Goal: Task Accomplishment & Management: Complete application form

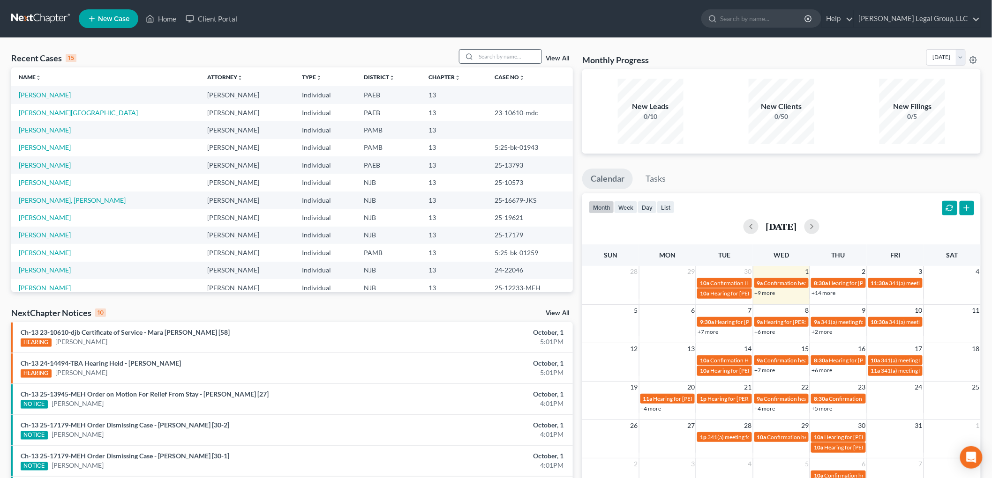
click at [506, 50] on input "search" at bounding box center [509, 57] width 66 height 14
type input "kolu"
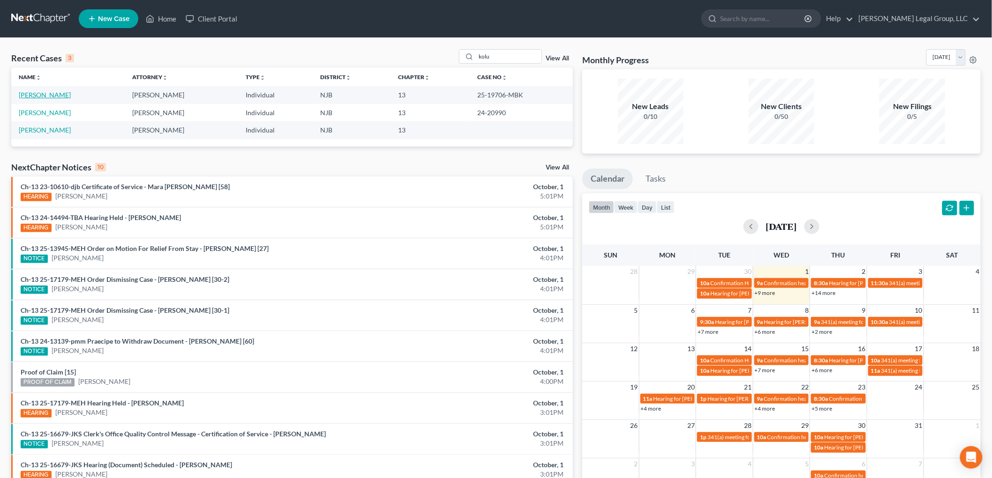
click at [50, 93] on link "[PERSON_NAME]" at bounding box center [45, 95] width 52 height 8
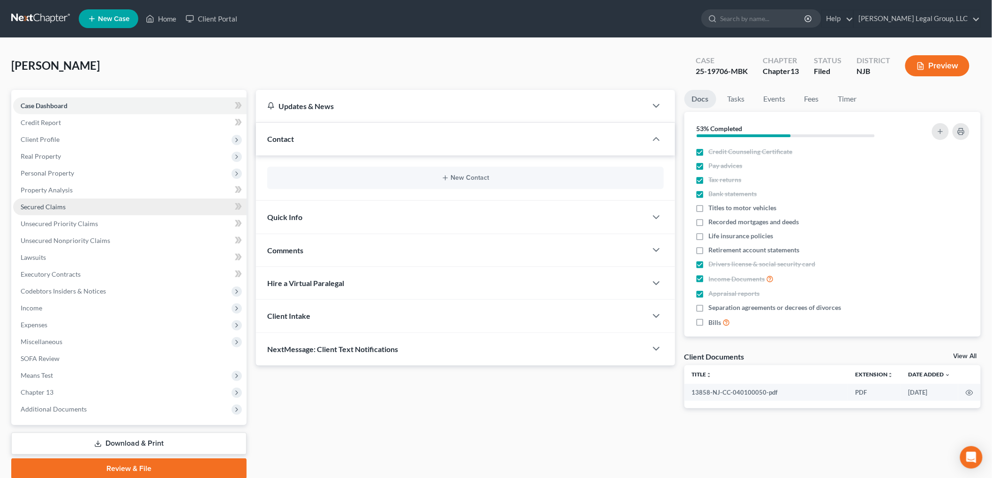
click at [55, 205] on span "Secured Claims" at bounding box center [43, 207] width 45 height 8
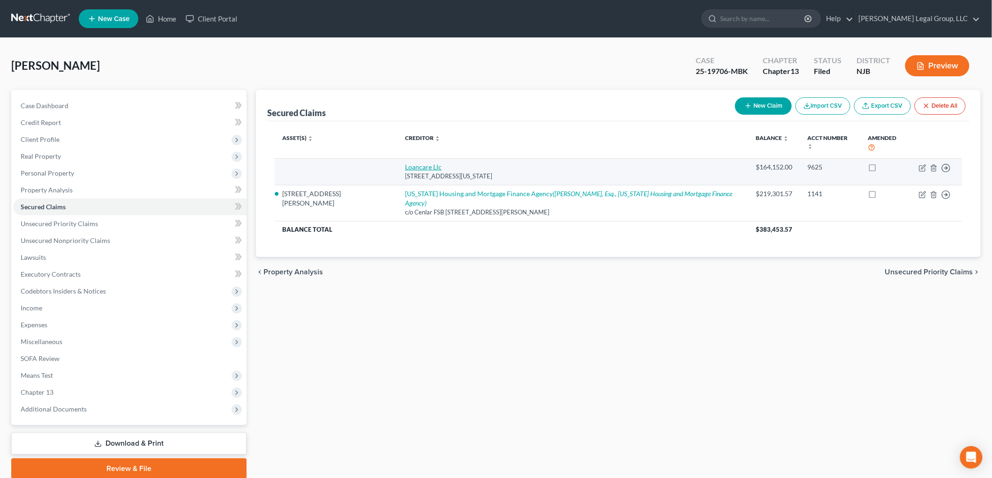
click at [405, 163] on link "Loancare Llc" at bounding box center [423, 167] width 37 height 8
select select "48"
select select "0"
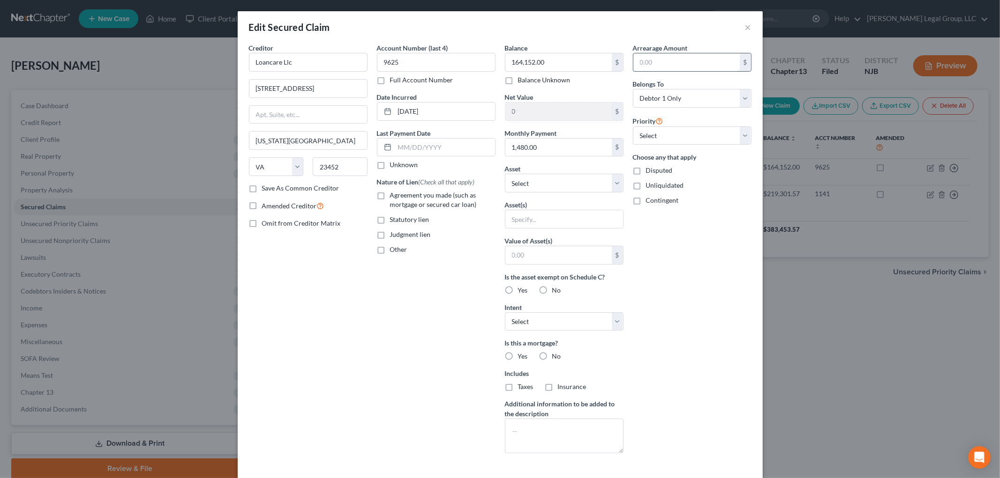
click at [674, 62] on input "text" at bounding box center [686, 62] width 106 height 18
type input "15,738.60"
click at [560, 148] on input "1,480.00" at bounding box center [558, 148] width 106 height 18
type input "1,480.06"
select select "0"
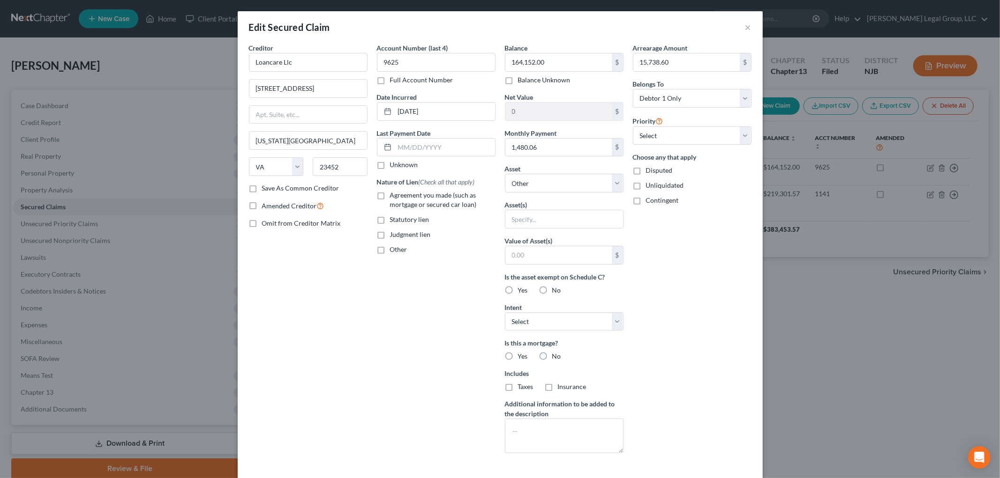
click at [390, 194] on label "Agreement you made (such as mortgage or secured car loan)" at bounding box center [442, 200] width 105 height 19
click at [394, 194] on input "Agreement you made (such as mortgage or secured car loan)" at bounding box center [397, 194] width 6 height 6
checkbox input "true"
click at [518, 289] on label "Yes" at bounding box center [523, 290] width 10 height 9
click at [522, 289] on input "Yes" at bounding box center [525, 289] width 6 height 6
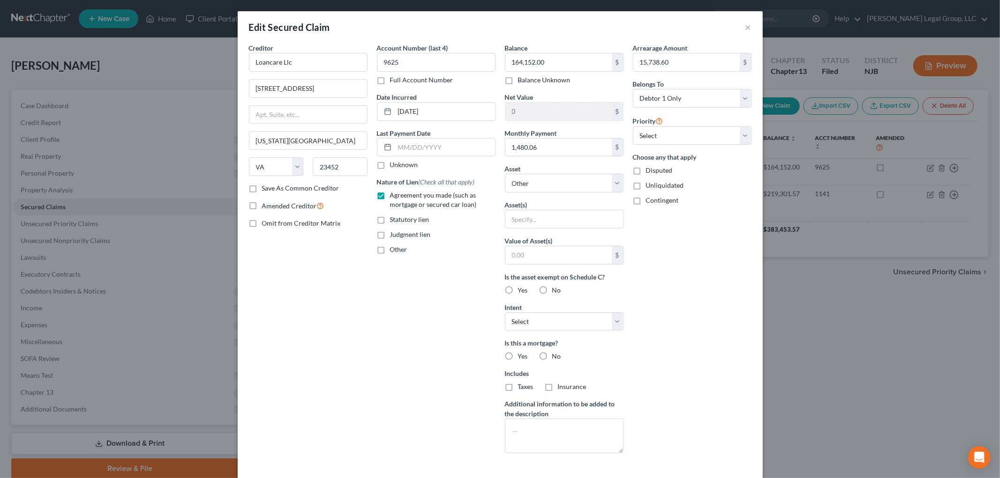
radio input "true"
click at [520, 354] on span "Yes" at bounding box center [523, 356] width 10 height 8
click at [522, 354] on input "Yes" at bounding box center [525, 355] width 6 height 6
radio input "true"
click at [518, 386] on span "Taxes" at bounding box center [525, 387] width 15 height 8
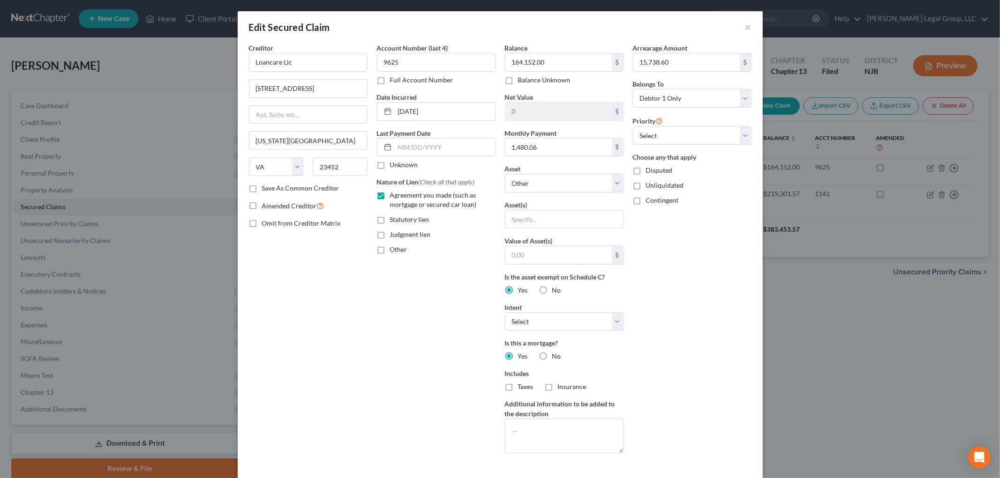
click at [522, 386] on input "Taxes" at bounding box center [525, 385] width 6 height 6
checkbox input "true"
click at [563, 391] on label "Insurance" at bounding box center [572, 386] width 29 height 9
click at [563, 388] on input "Insurance" at bounding box center [564, 385] width 6 height 6
checkbox input "true"
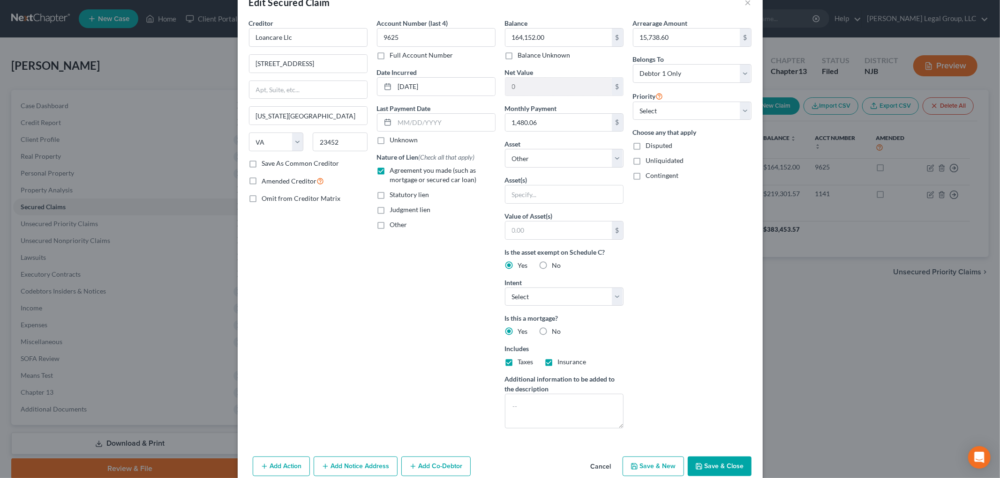
scroll to position [69, 0]
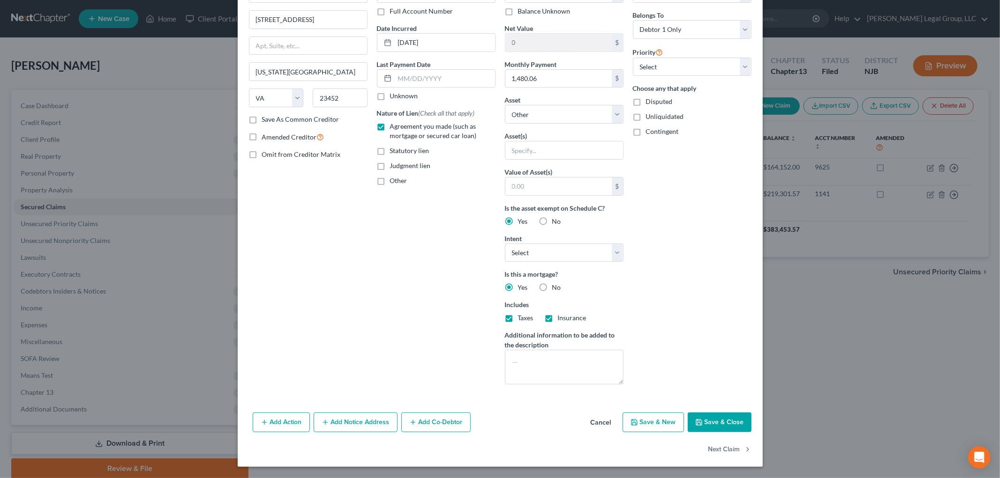
click at [717, 424] on button "Save & Close" at bounding box center [719, 423] width 64 height 20
select select
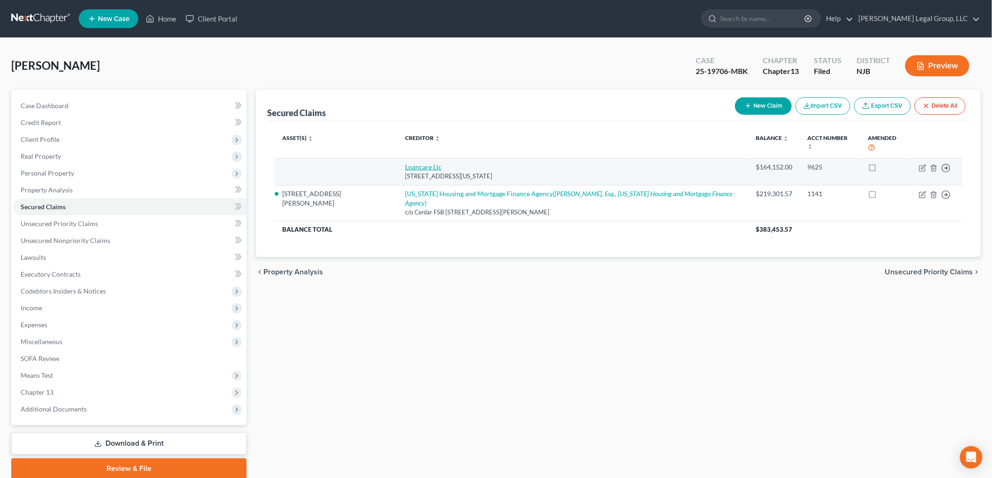
click at [405, 163] on link "Loancare Llc" at bounding box center [423, 167] width 37 height 8
select select "48"
select select "0"
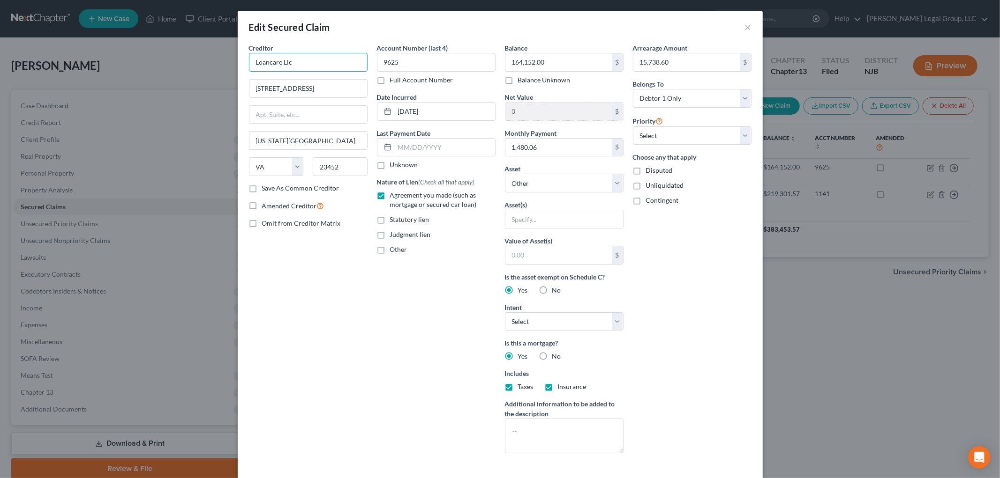
click at [329, 62] on input "Loancare Llc" at bounding box center [308, 62] width 119 height 19
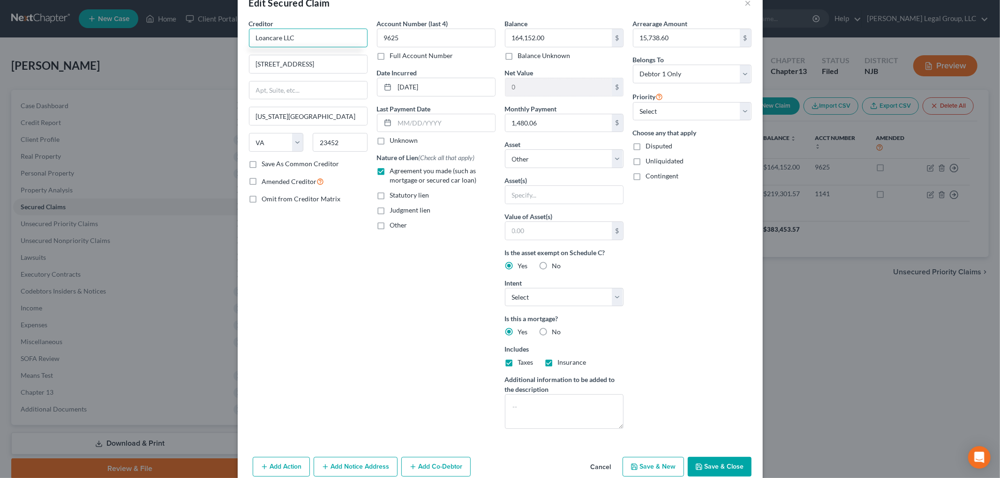
scroll to position [17, 0]
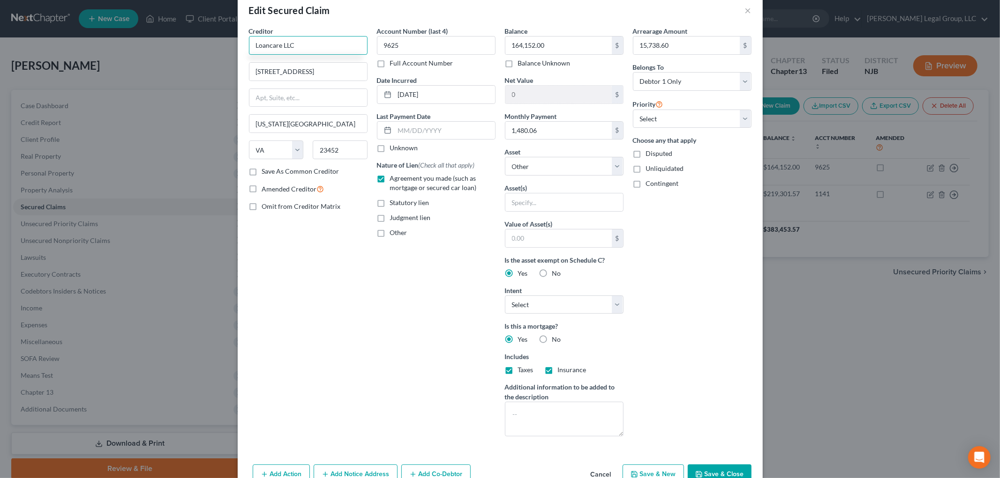
type input "Loancare LLC"
click at [717, 467] on button "Save & Close" at bounding box center [719, 475] width 64 height 20
select select
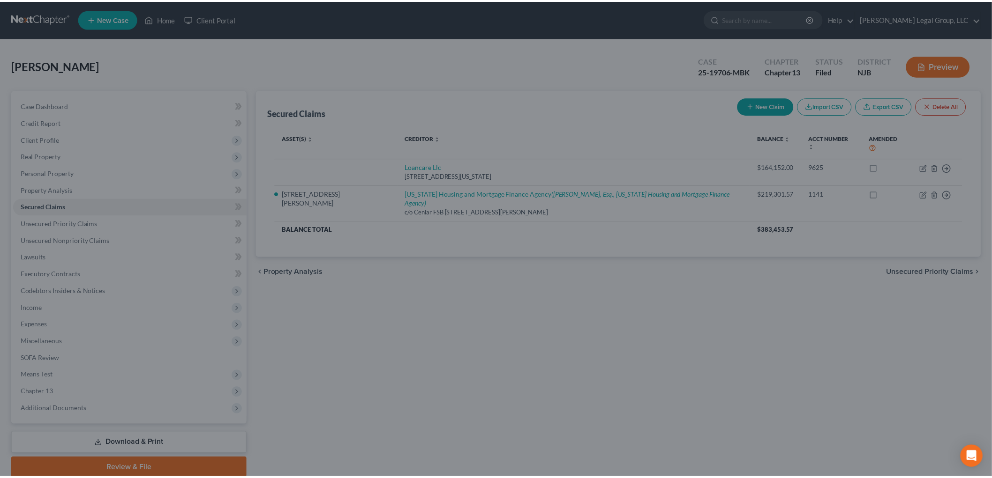
scroll to position [0, 0]
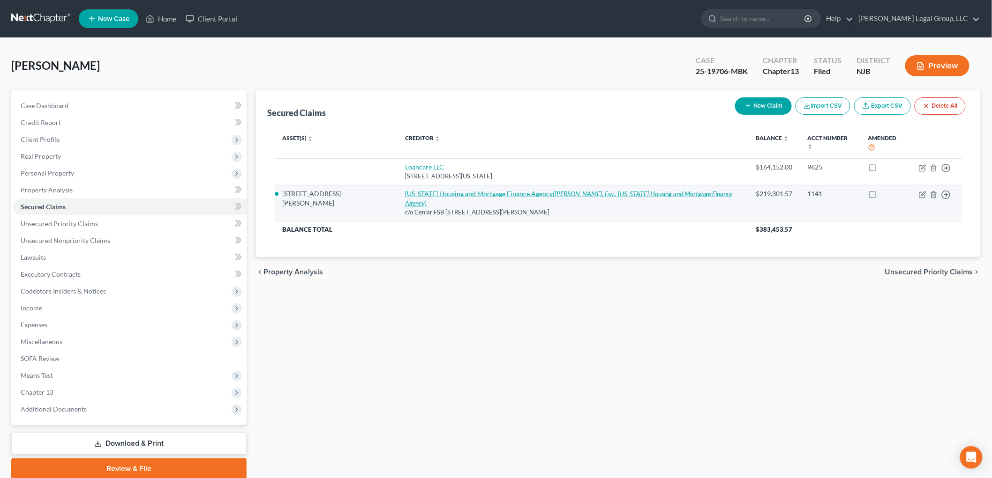
click at [405, 190] on link "[US_STATE] Housing and Mortgage Finance Agency ([PERSON_NAME], Esq., [US_STATE]…" at bounding box center [568, 198] width 327 height 17
select select "33"
select select "0"
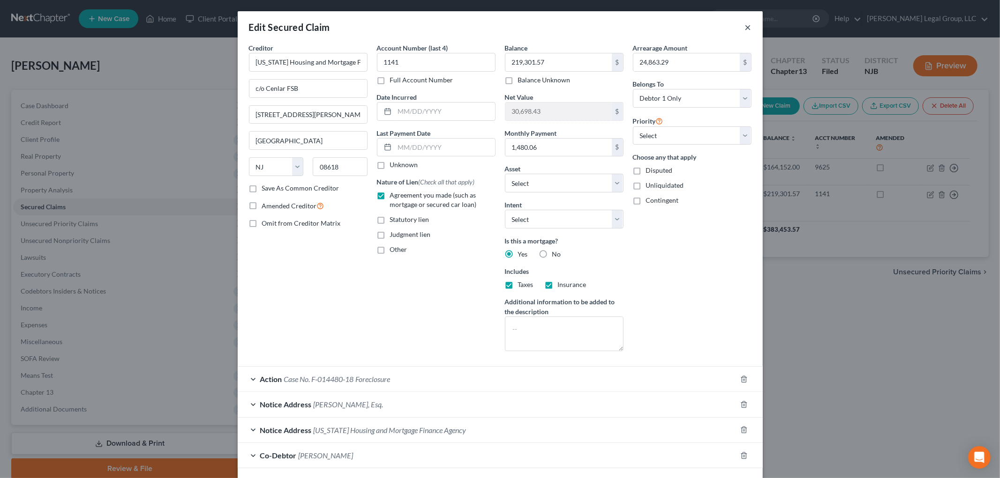
click at [745, 27] on button "×" at bounding box center [748, 27] width 7 height 11
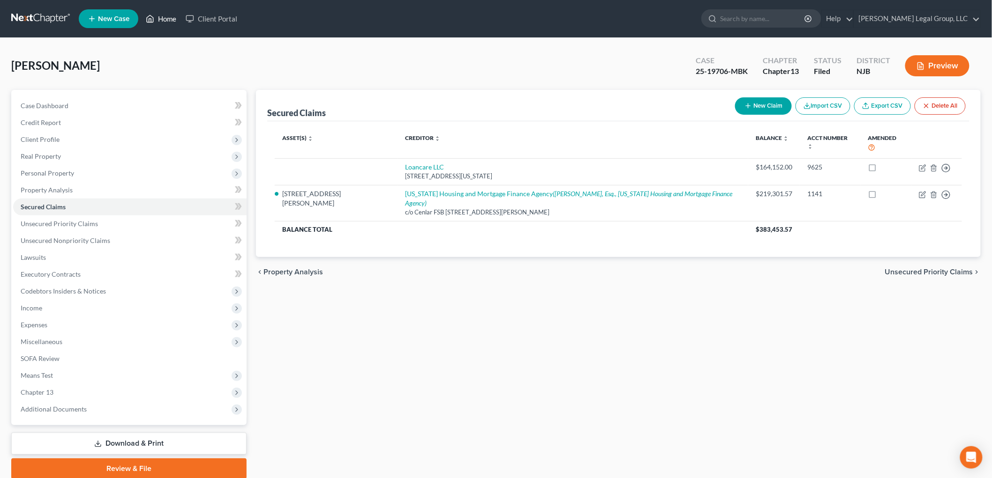
drag, startPoint x: 157, startPoint y: 18, endPoint x: 160, endPoint y: 33, distance: 15.5
click at [157, 18] on link "Home" at bounding box center [161, 18] width 40 height 17
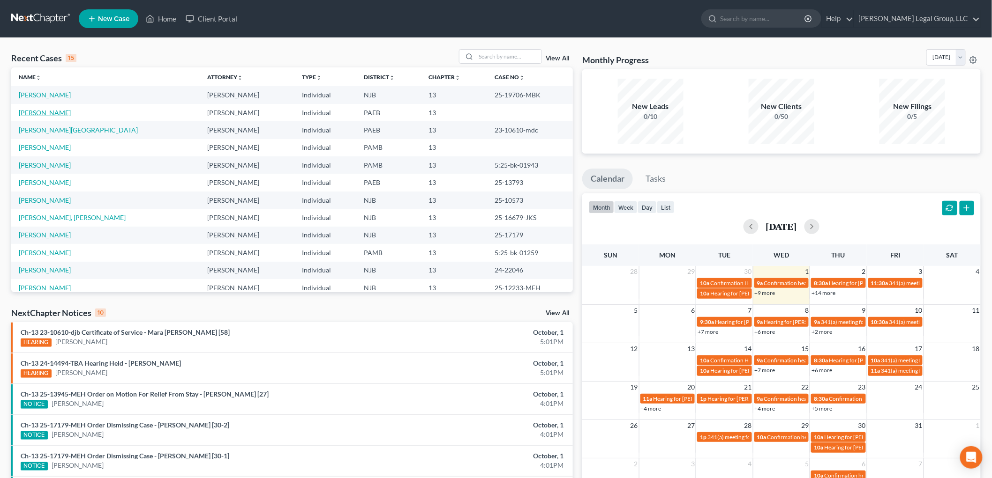
click at [62, 113] on link "[PERSON_NAME]" at bounding box center [45, 113] width 52 height 8
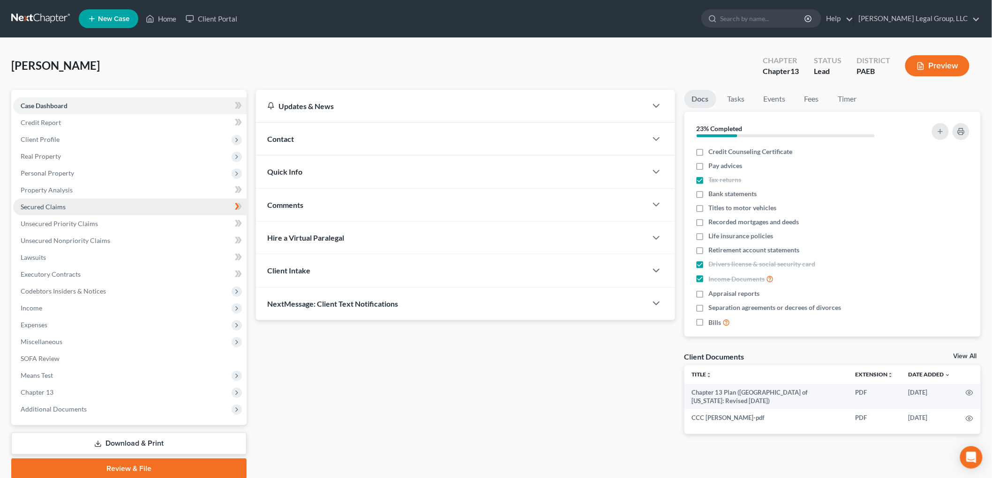
click at [44, 208] on span "Secured Claims" at bounding box center [43, 207] width 45 height 8
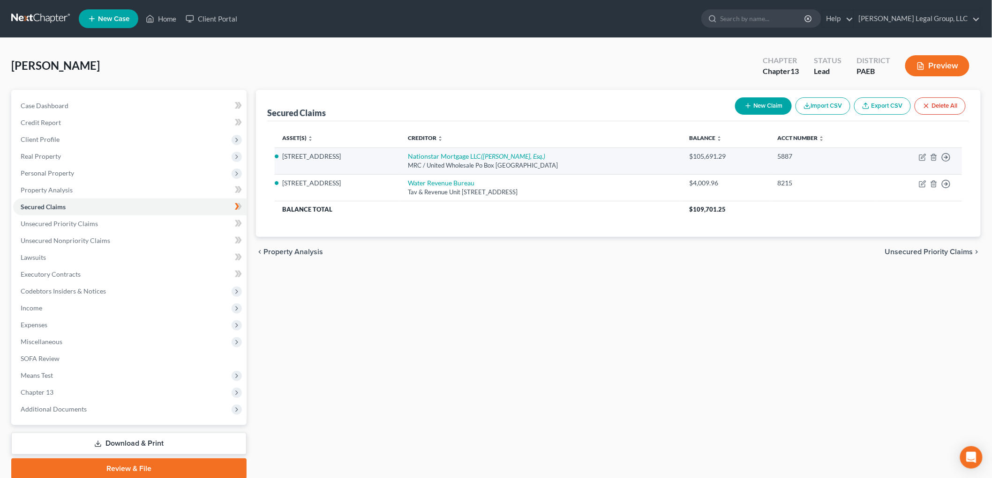
click at [491, 151] on td "Nationstar Mortgage LLC ([PERSON_NAME], Esq.) MRC / United Wholesale [GEOGRAPHI…" at bounding box center [541, 161] width 282 height 27
click at [489, 156] on icon "([PERSON_NAME], Esq.)" at bounding box center [513, 156] width 64 height 8
select select "45"
select select "10"
select select "0"
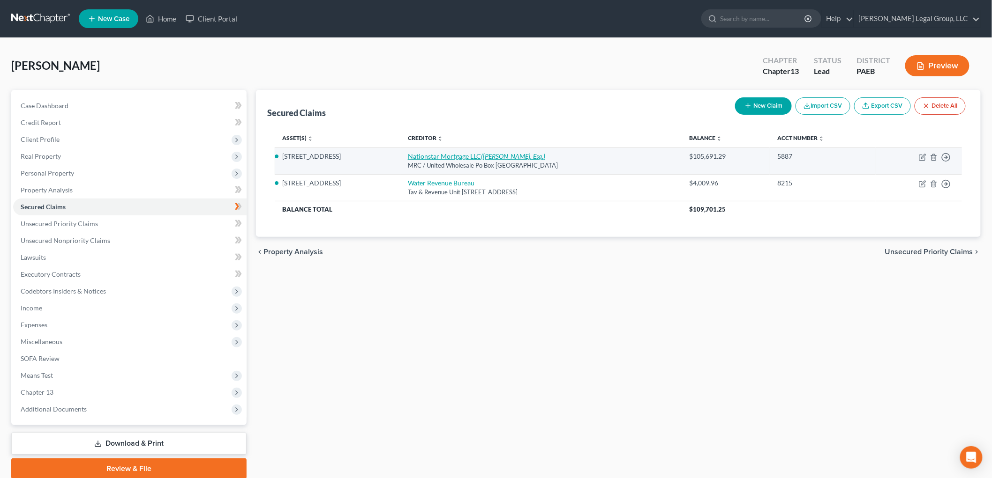
select select "0"
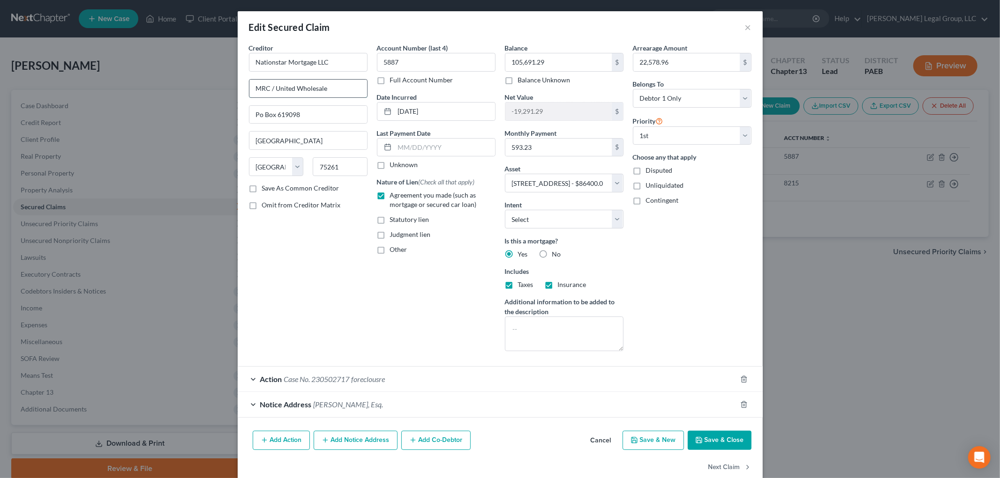
click at [267, 88] on input "MRC / United Wholesale" at bounding box center [308, 89] width 118 height 18
drag, startPoint x: 340, startPoint y: 94, endPoint x: 235, endPoint y: 92, distance: 104.5
click at [238, 92] on div "Creditor * Nationstar Mortgage LLC MRC / United Wholesale Po Box 619098 [GEOGRA…" at bounding box center [500, 235] width 525 height 384
type input "[PERSON_NAME]"
click at [721, 440] on button "Save & Close" at bounding box center [719, 441] width 64 height 20
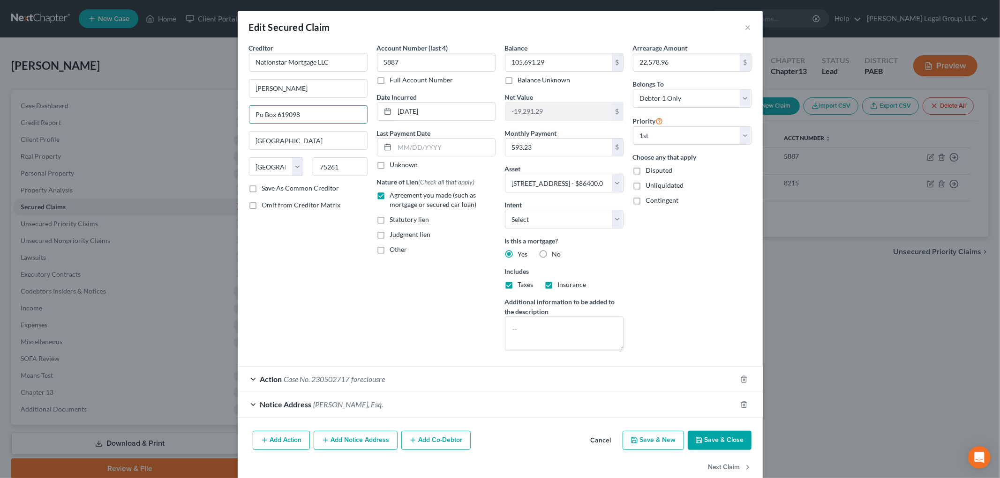
select select
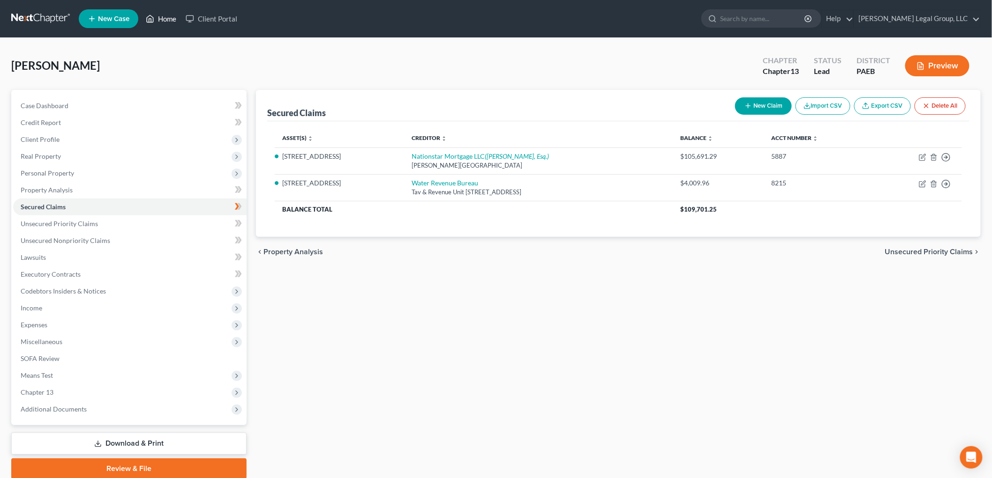
click at [166, 21] on link "Home" at bounding box center [161, 18] width 40 height 17
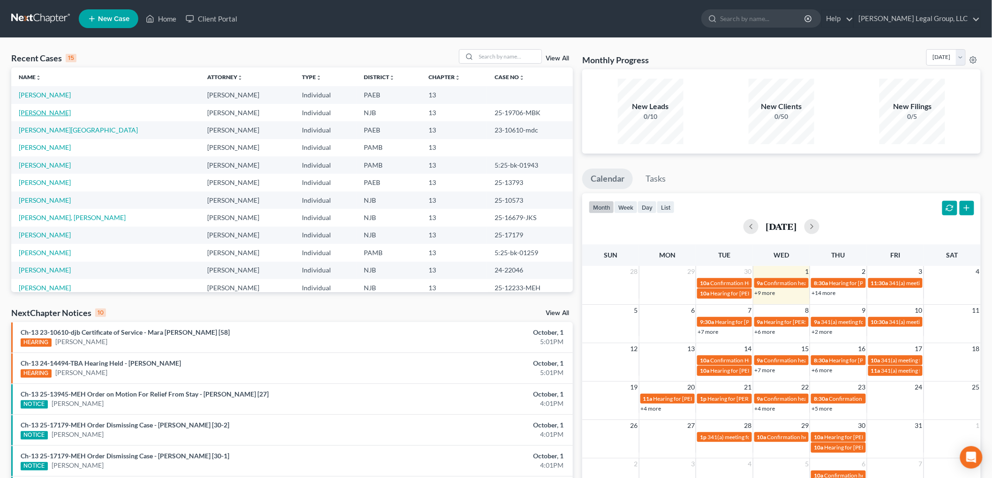
click at [52, 113] on link "[PERSON_NAME]" at bounding box center [45, 113] width 52 height 8
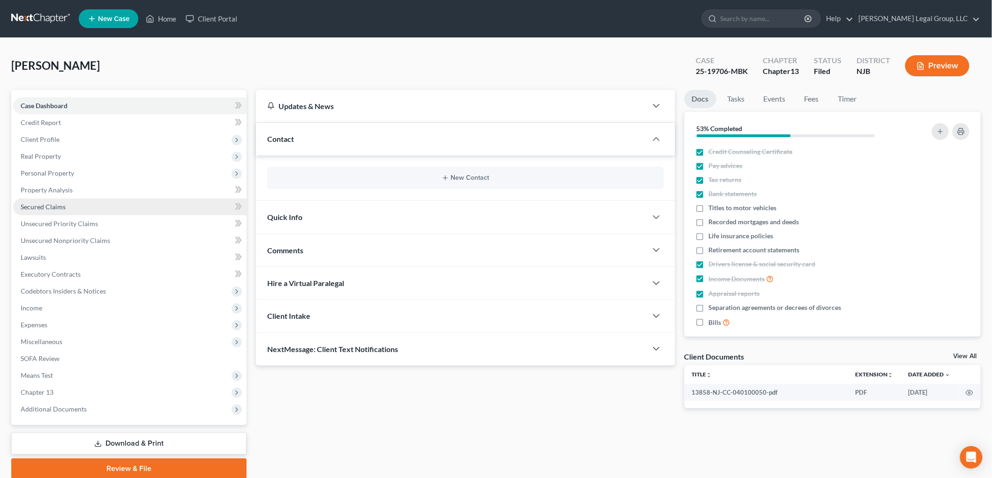
click at [50, 208] on span "Secured Claims" at bounding box center [43, 207] width 45 height 8
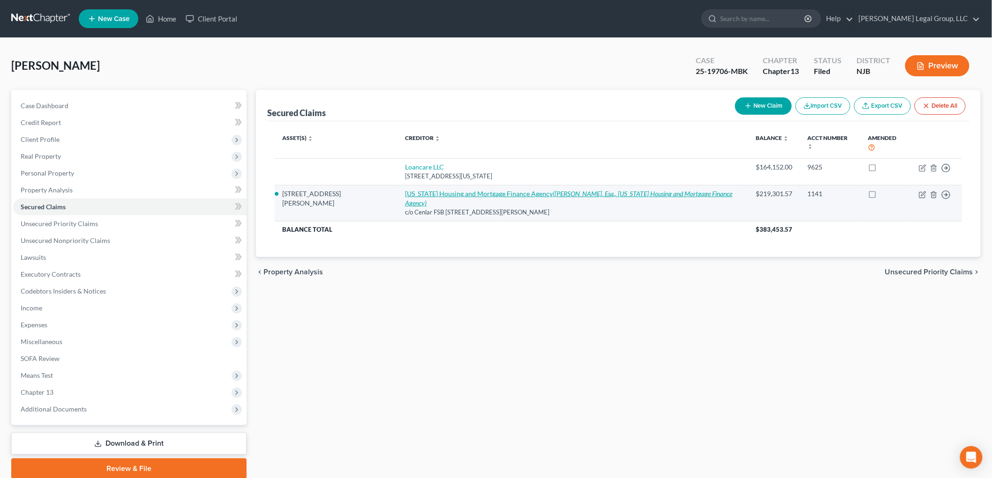
click at [546, 190] on icon "([PERSON_NAME], Esq., [US_STATE] Housing and Mortgage Finance Agency)" at bounding box center [568, 198] width 327 height 17
select select "33"
select select "10"
select select "0"
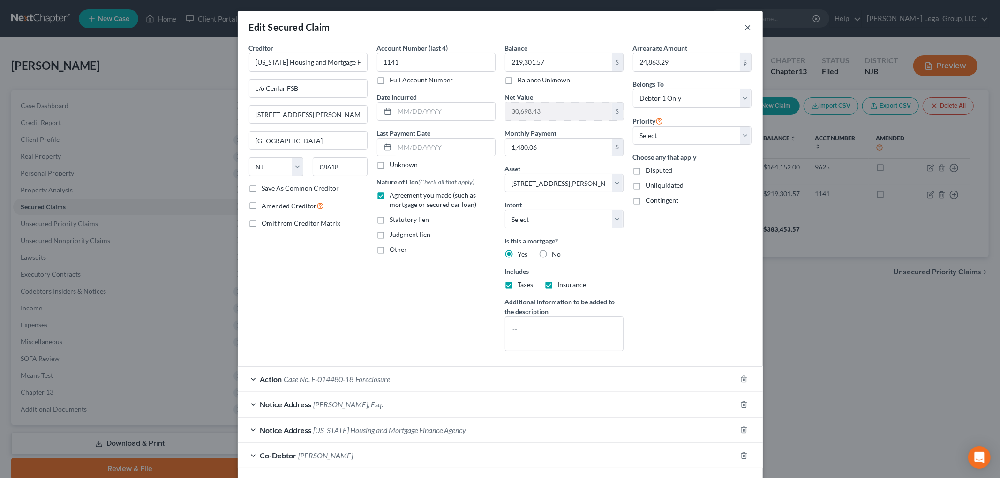
click at [745, 26] on button "×" at bounding box center [748, 27] width 7 height 11
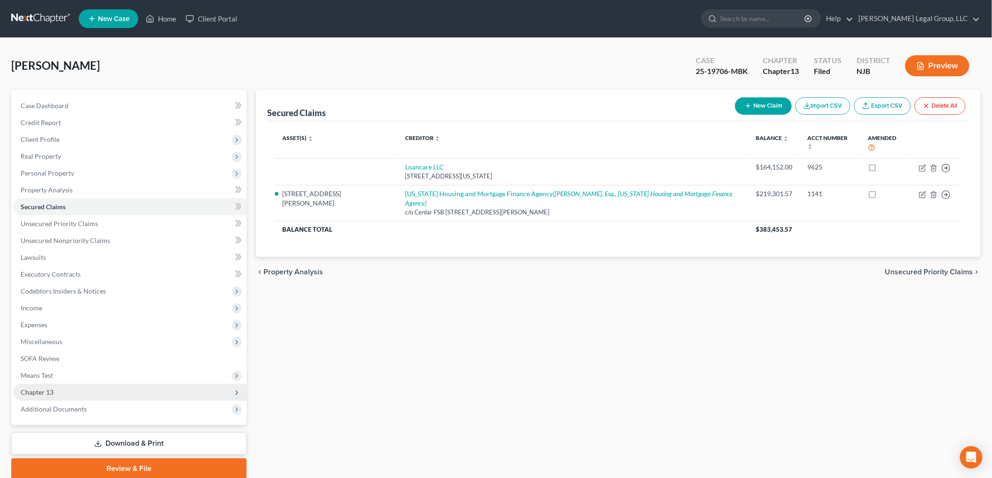
click at [45, 392] on span "Chapter 13" at bounding box center [37, 392] width 33 height 8
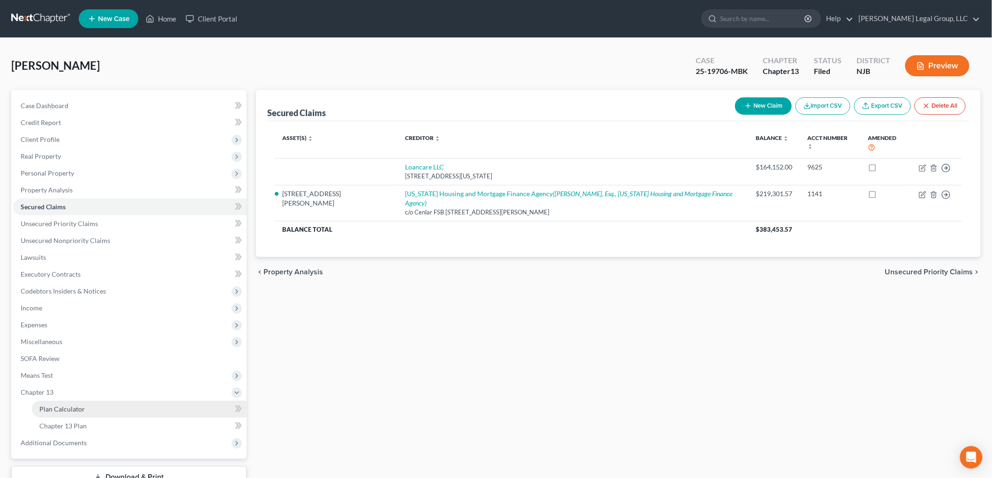
click at [52, 402] on link "Plan Calculator" at bounding box center [139, 409] width 215 height 17
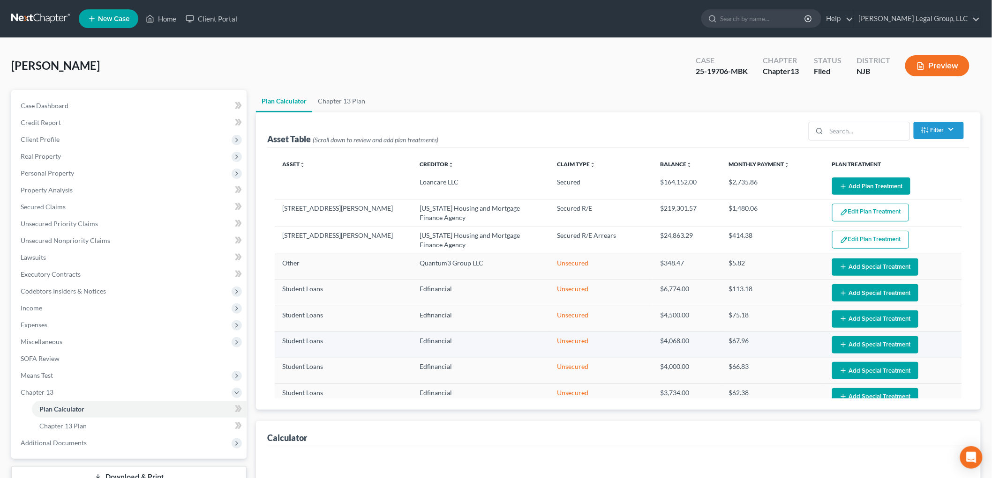
select select "59"
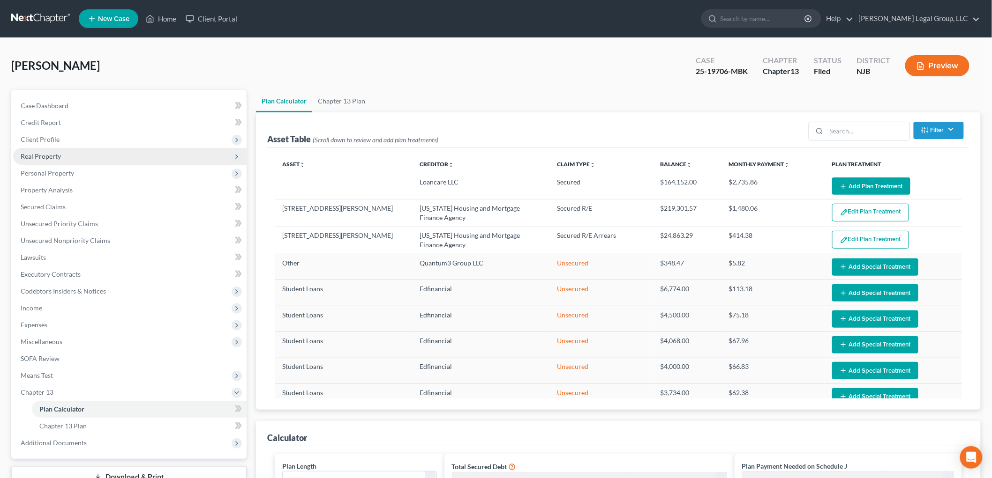
click at [32, 159] on span "Real Property" at bounding box center [41, 156] width 40 height 8
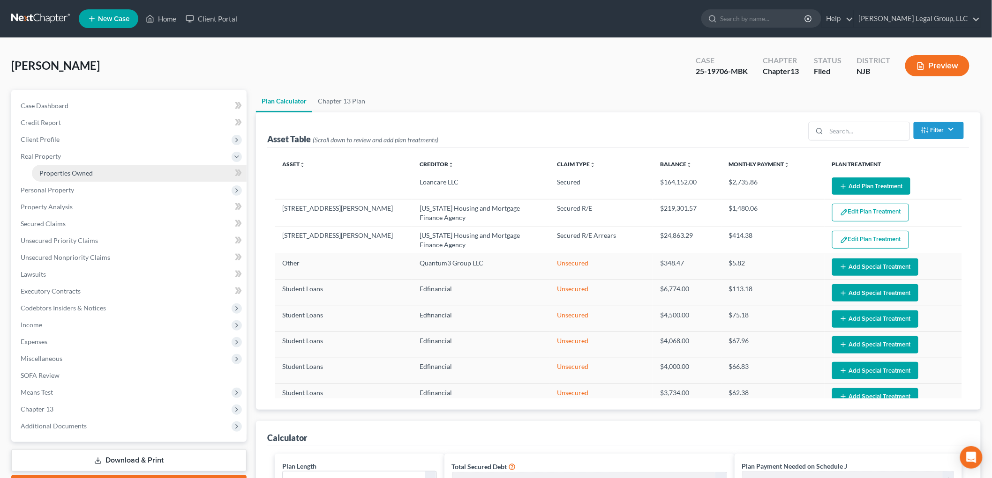
click at [68, 167] on link "Properties Owned" at bounding box center [139, 173] width 215 height 17
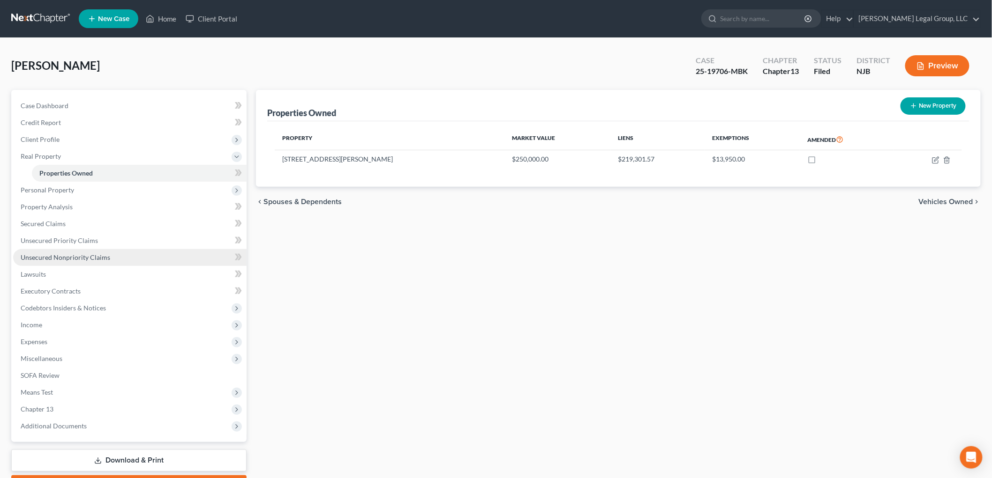
click at [53, 252] on link "Unsecured Nonpriority Claims" at bounding box center [129, 257] width 233 height 17
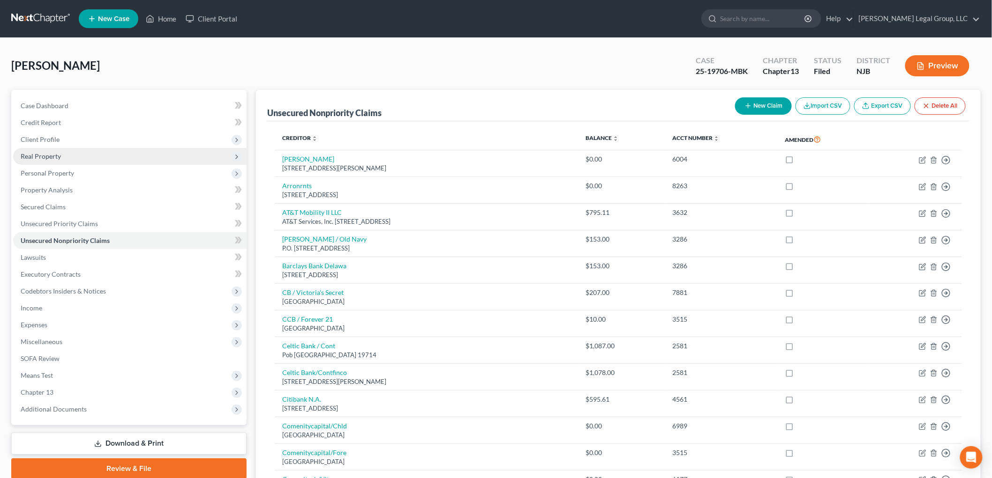
drag, startPoint x: 31, startPoint y: 147, endPoint x: 32, endPoint y: 152, distance: 5.2
click at [31, 148] on span "Real Property" at bounding box center [129, 156] width 233 height 17
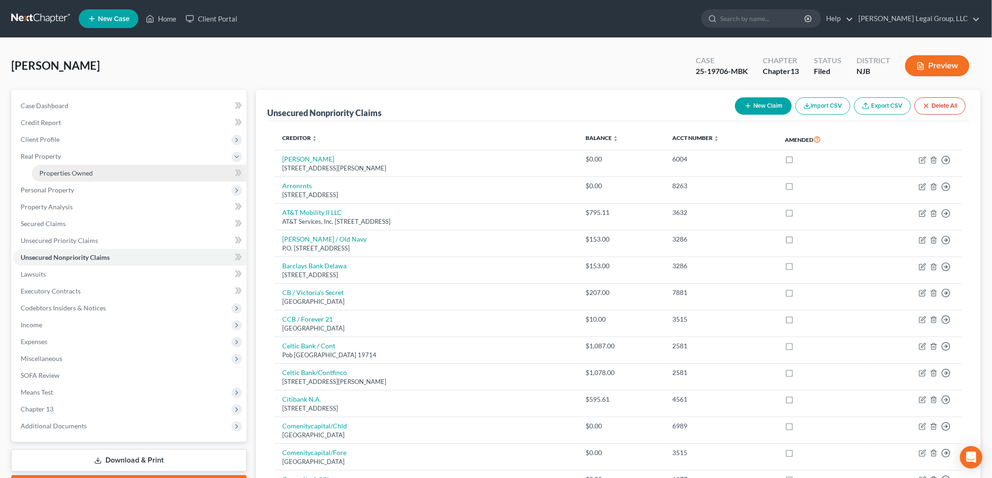
click at [67, 171] on span "Properties Owned" at bounding box center [65, 173] width 53 height 8
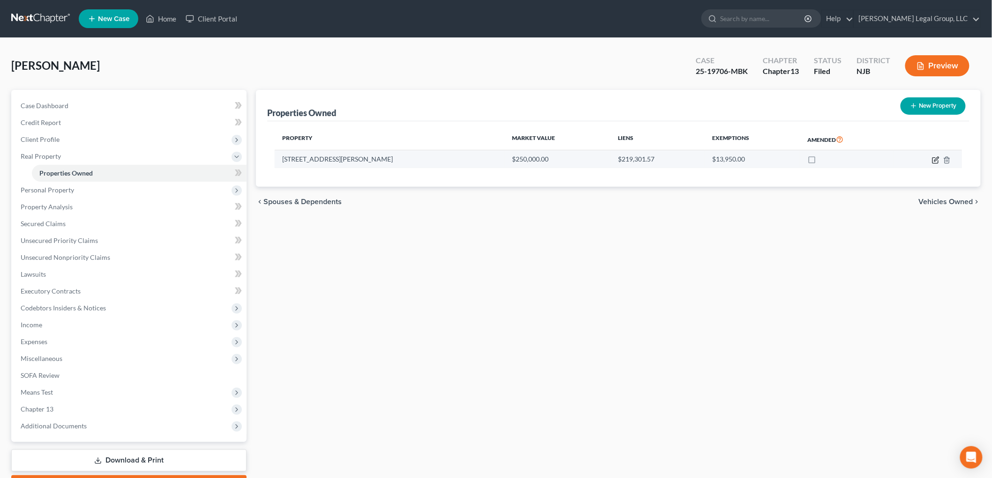
click at [933, 160] on icon "button" at bounding box center [935, 160] width 7 height 7
select select "33"
select select "3"
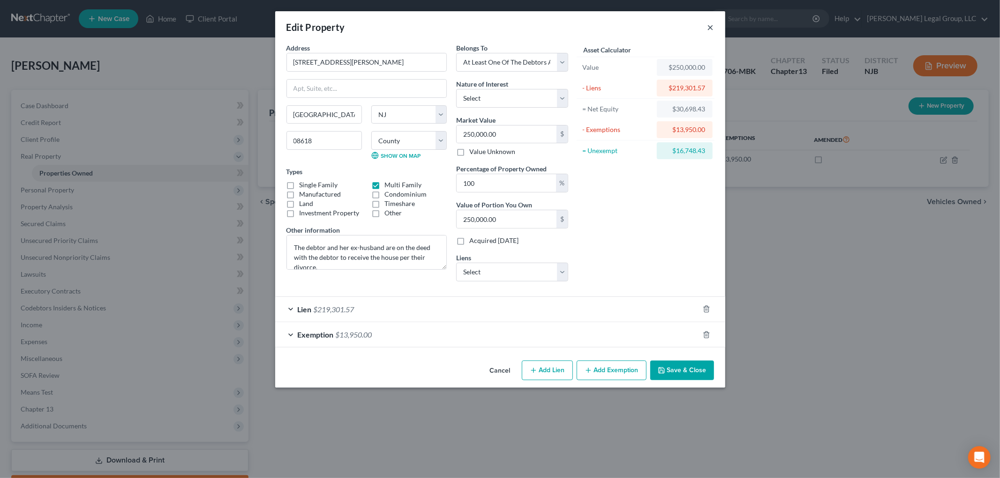
click at [713, 29] on button "×" at bounding box center [710, 27] width 7 height 11
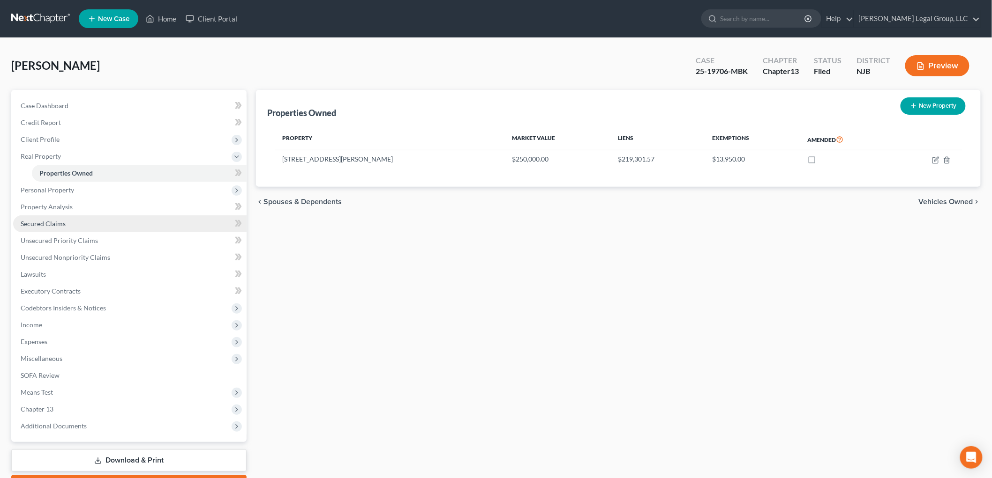
drag, startPoint x: 57, startPoint y: 220, endPoint x: 164, endPoint y: 219, distance: 107.8
click at [57, 221] on span "Secured Claims" at bounding box center [43, 224] width 45 height 8
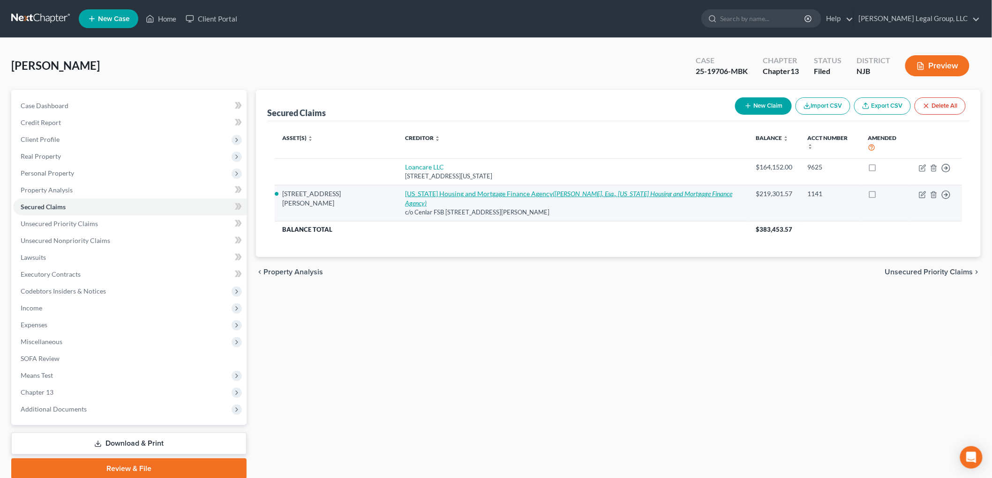
click at [405, 190] on link "[US_STATE] Housing and Mortgage Finance Agency ([PERSON_NAME], Esq., [US_STATE]…" at bounding box center [568, 198] width 327 height 17
select select "33"
select select "10"
select select "0"
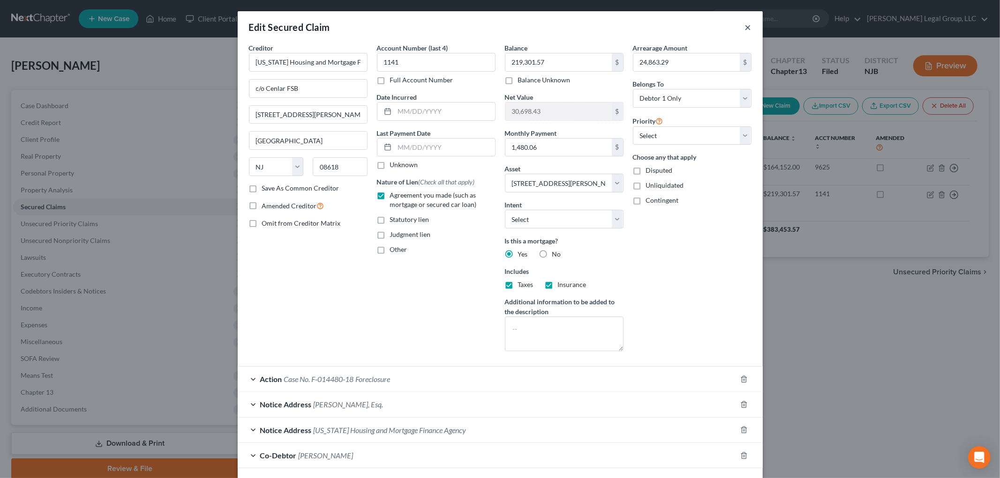
click at [745, 26] on button "×" at bounding box center [748, 27] width 7 height 11
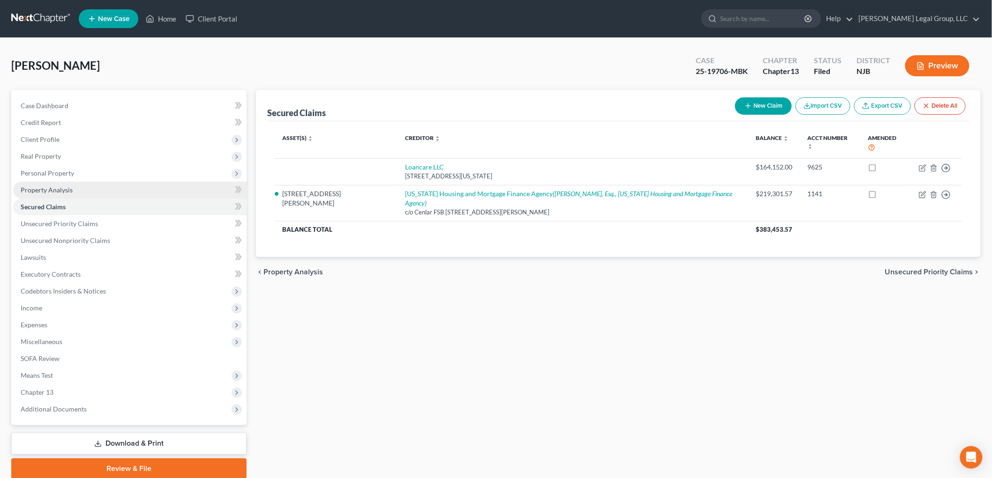
click at [57, 190] on span "Property Analysis" at bounding box center [47, 190] width 52 height 8
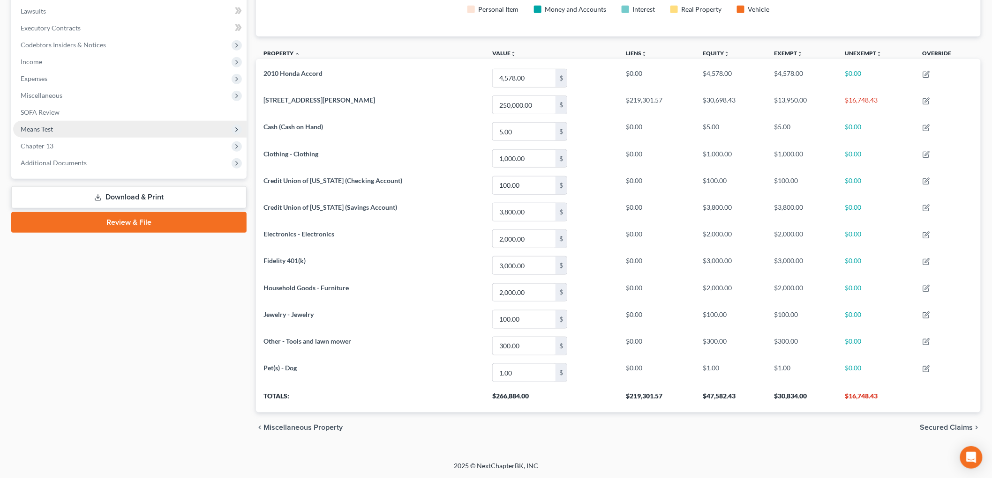
click at [48, 125] on span "Means Test" at bounding box center [37, 129] width 32 height 8
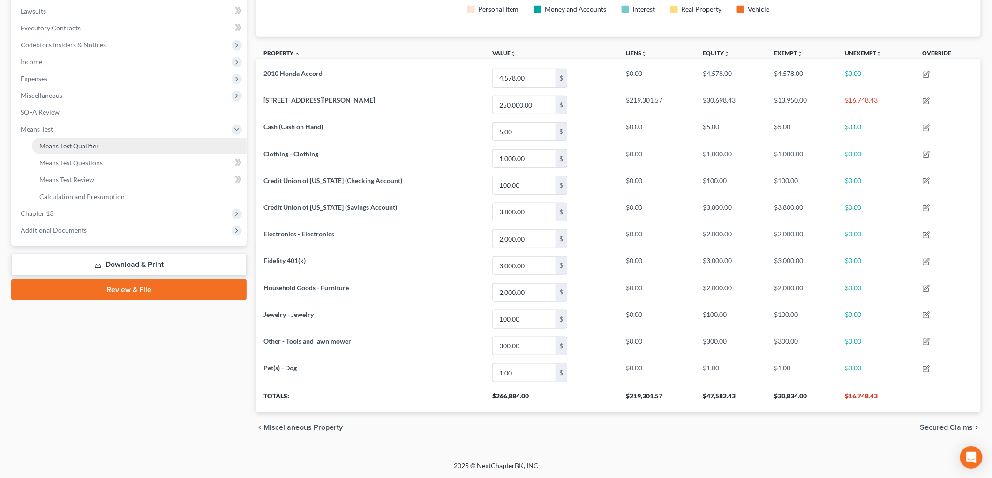
click at [88, 147] on span "Means Test Qualifier" at bounding box center [69, 146] width 60 height 8
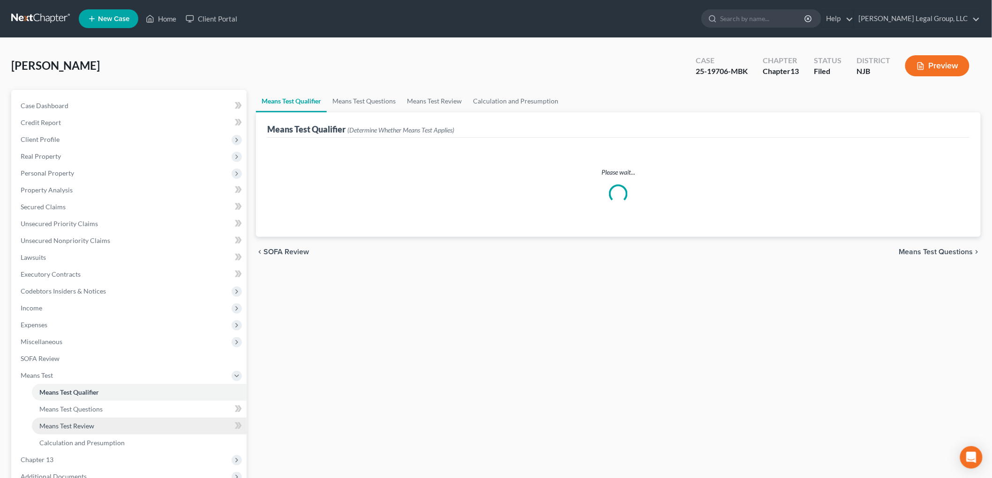
scroll to position [103, 0]
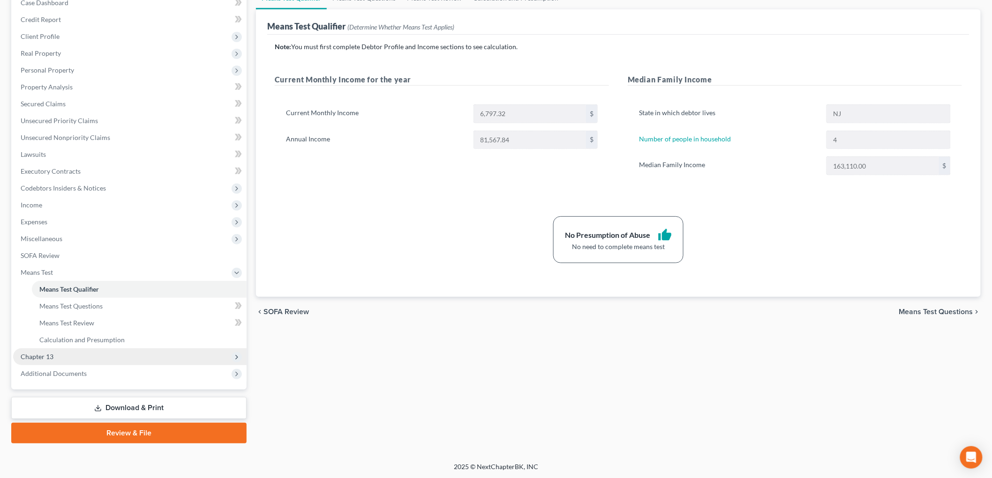
click at [57, 356] on span "Chapter 13" at bounding box center [129, 357] width 233 height 17
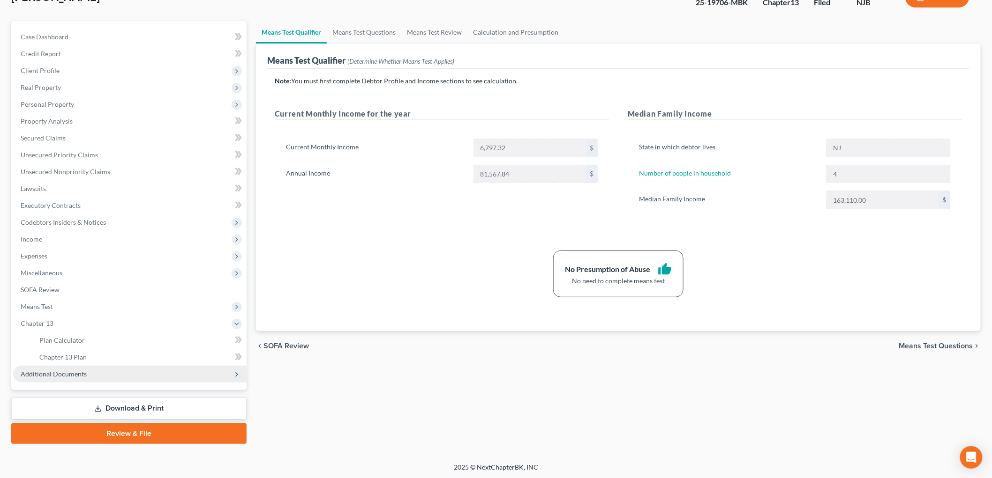
click at [74, 370] on span "Additional Documents" at bounding box center [54, 374] width 66 height 8
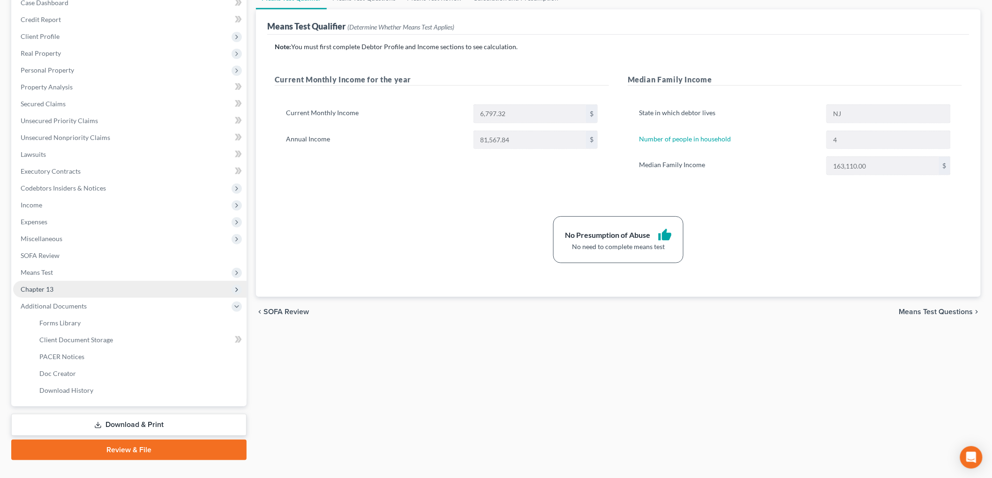
click at [40, 291] on span "Chapter 13" at bounding box center [37, 289] width 33 height 8
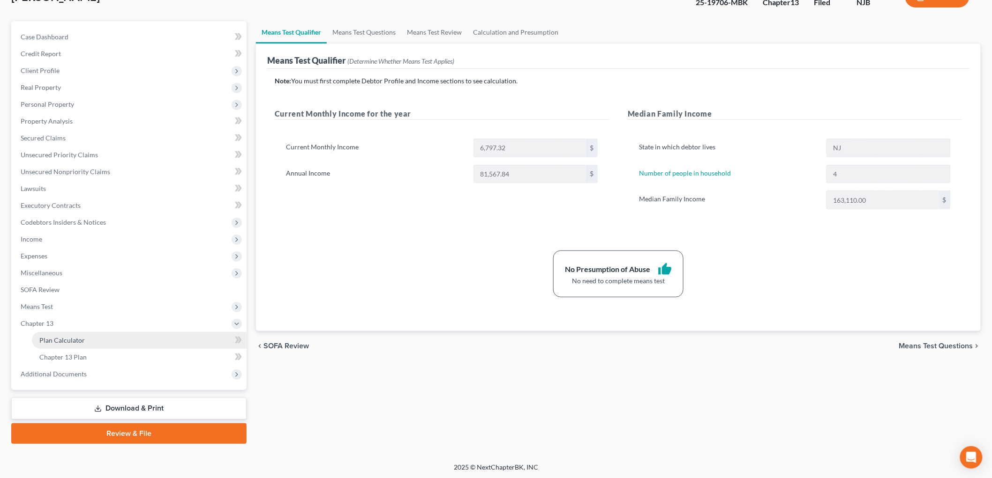
click at [70, 306] on span "Means Test" at bounding box center [129, 307] width 233 height 17
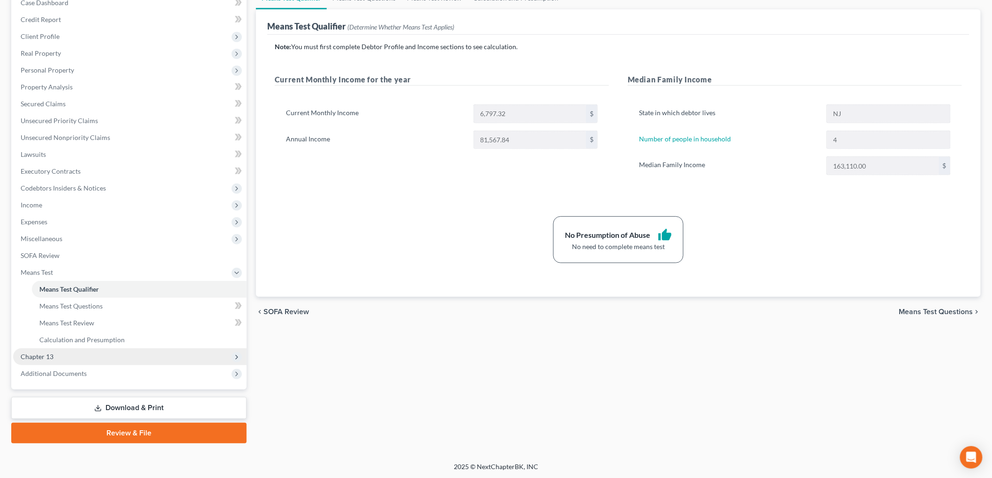
click at [49, 353] on span "Chapter 13" at bounding box center [37, 357] width 33 height 8
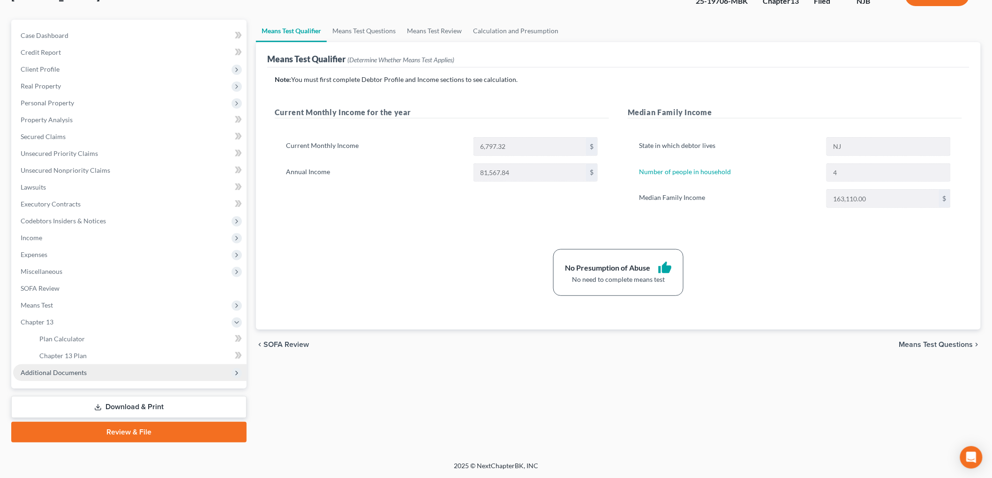
scroll to position [69, 0]
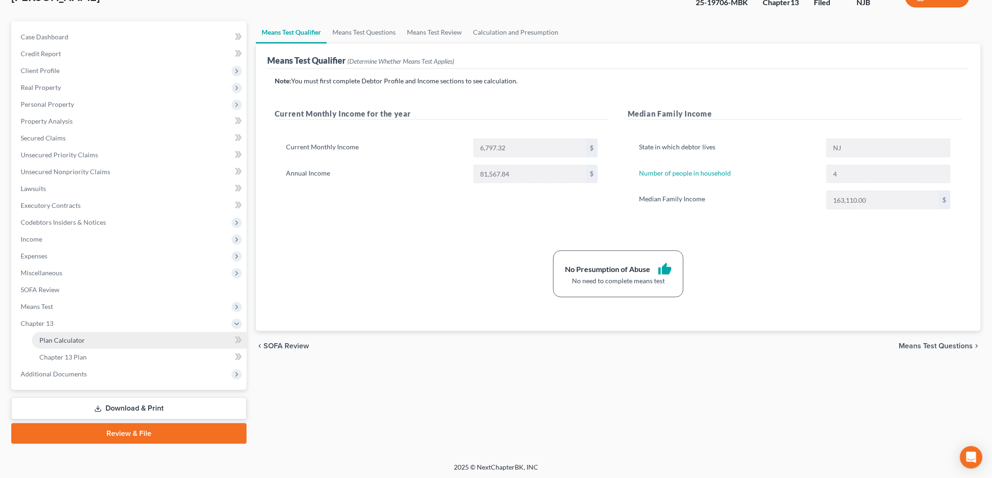
click at [70, 339] on span "Plan Calculator" at bounding box center [61, 340] width 45 height 8
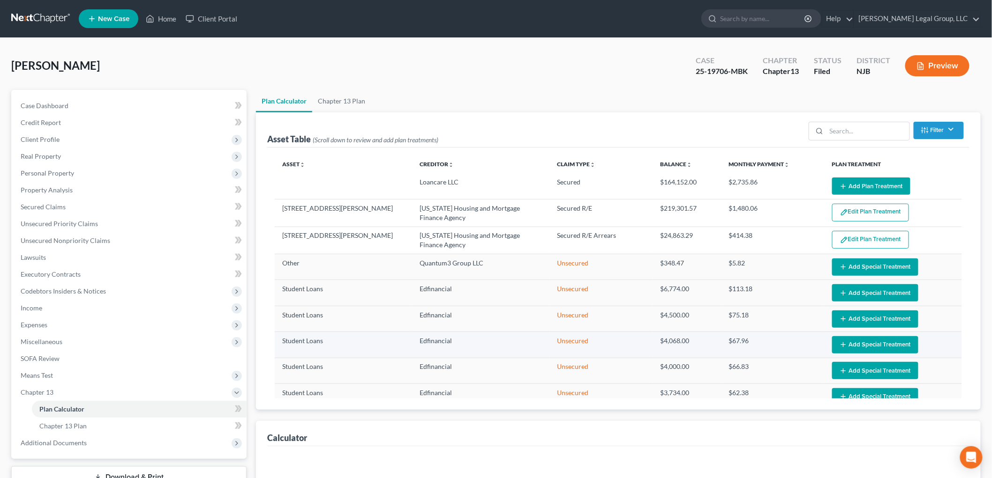
select select "59"
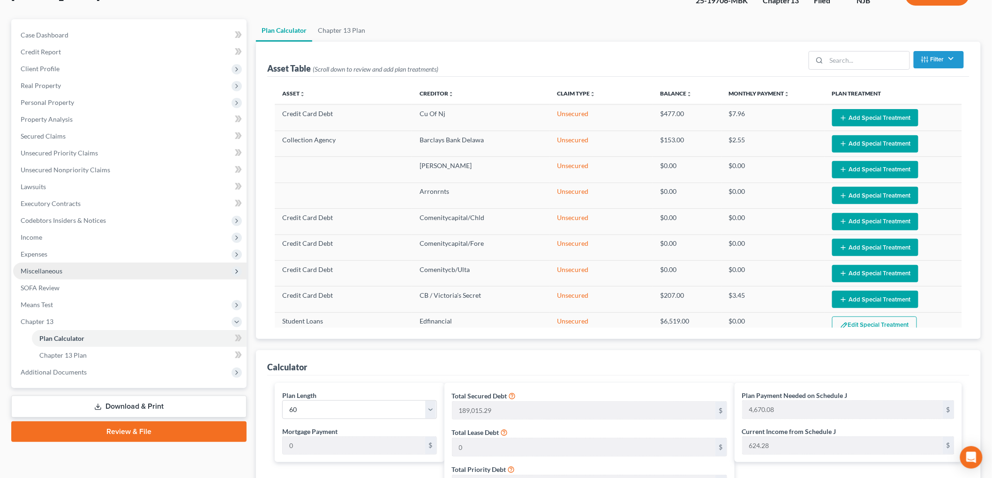
scroll to position [52, 0]
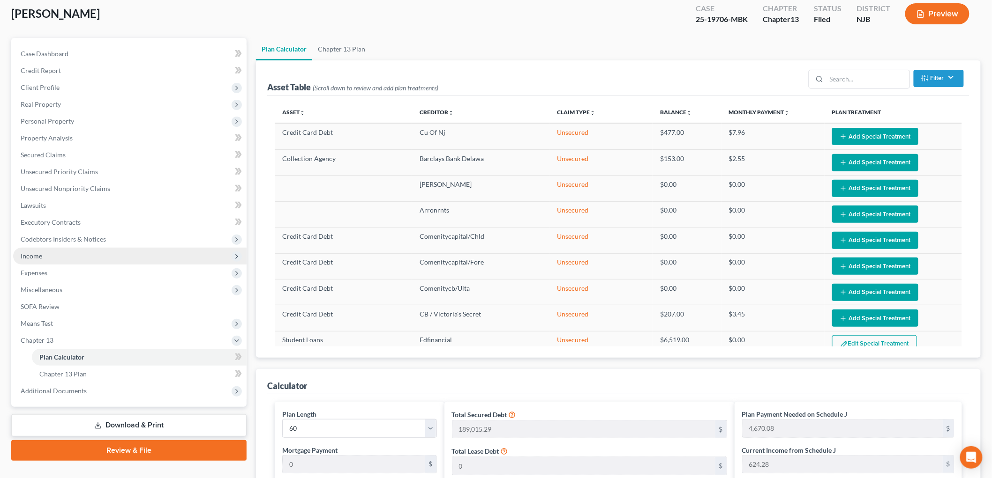
click at [38, 252] on span "Income" at bounding box center [32, 256] width 22 height 8
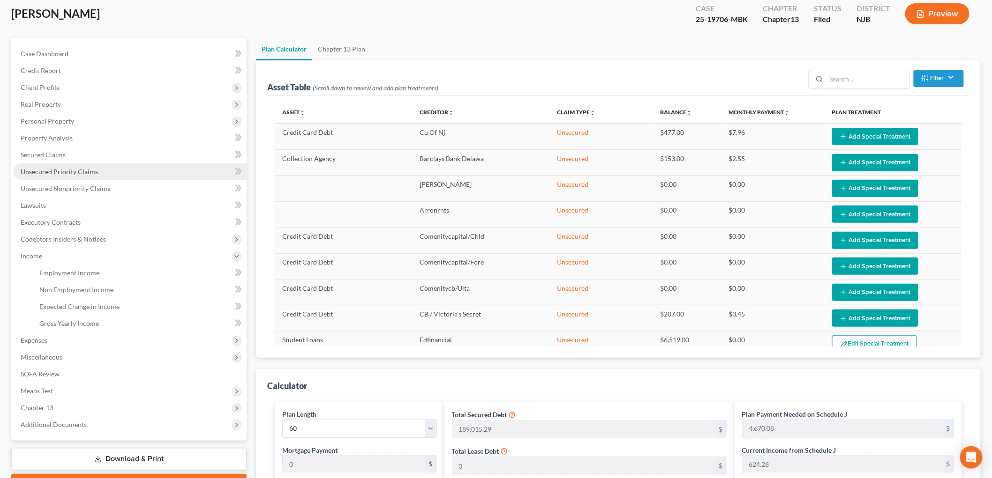
click at [58, 170] on span "Unsecured Priority Claims" at bounding box center [59, 172] width 77 height 8
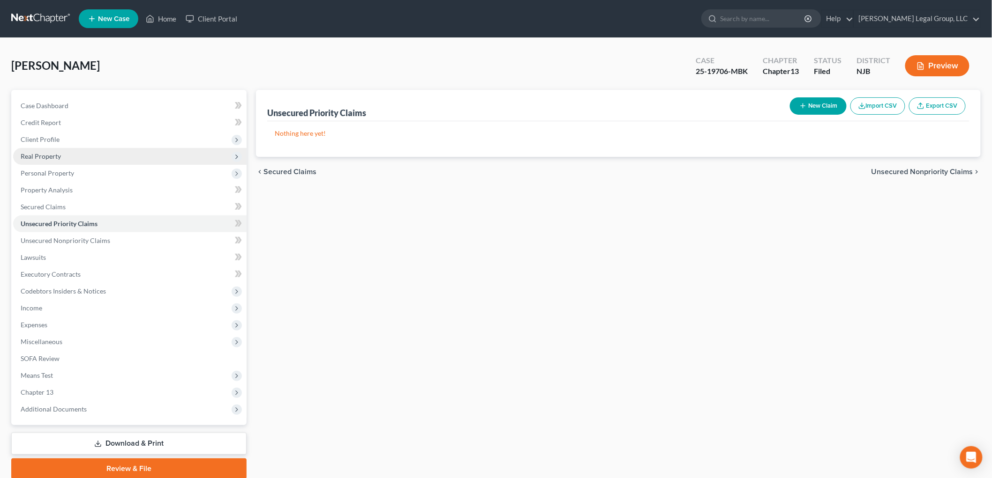
click at [36, 160] on span "Real Property" at bounding box center [129, 156] width 233 height 17
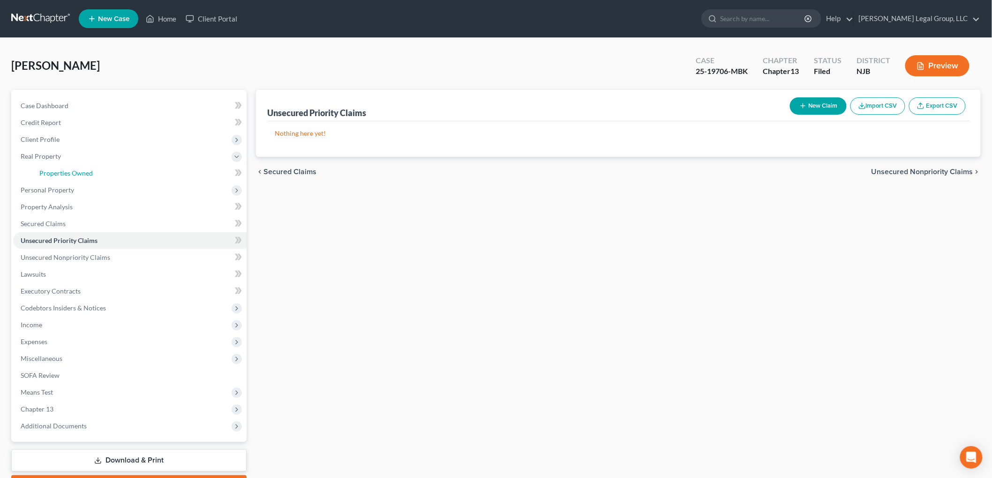
drag, startPoint x: 81, startPoint y: 169, endPoint x: 291, endPoint y: 219, distance: 216.8
click at [81, 169] on span "Properties Owned" at bounding box center [65, 173] width 53 height 8
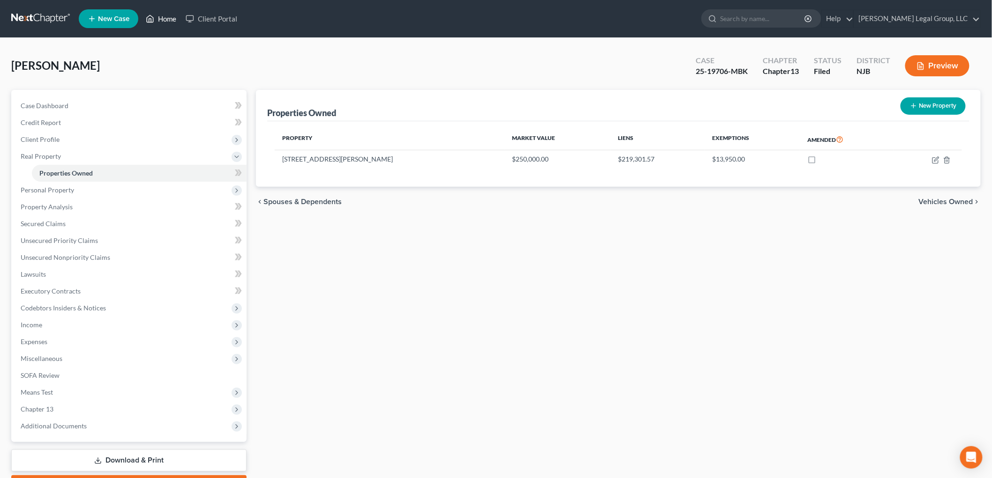
click at [166, 17] on link "Home" at bounding box center [161, 18] width 40 height 17
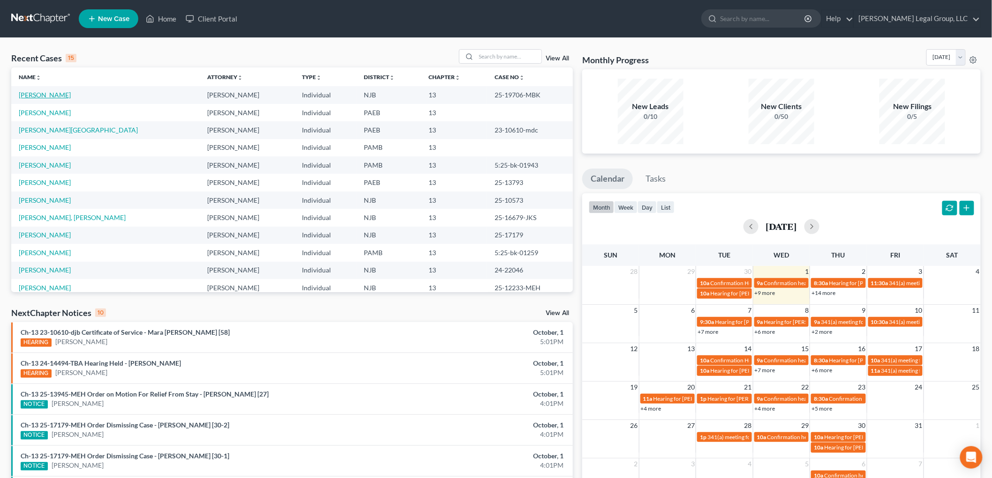
click at [52, 91] on link "[PERSON_NAME]" at bounding box center [45, 95] width 52 height 8
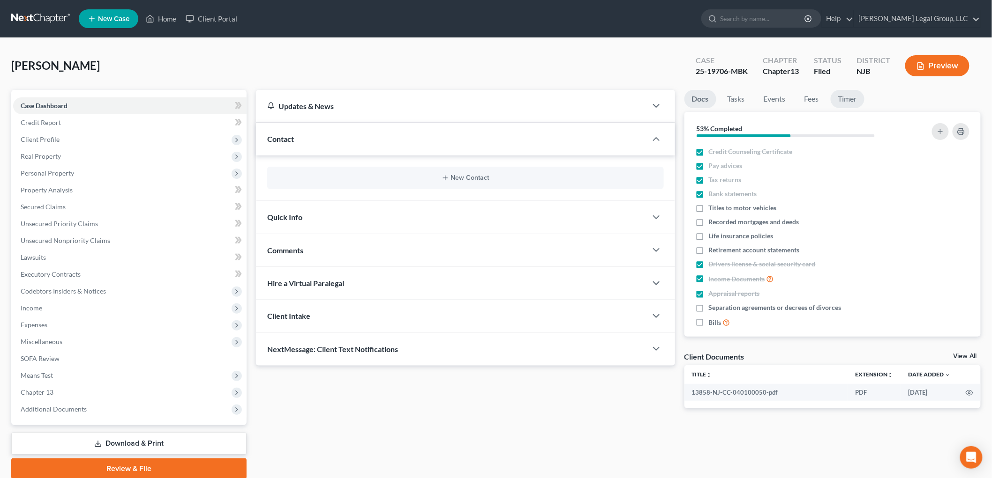
click at [844, 97] on link "Timer" at bounding box center [847, 99] width 34 height 18
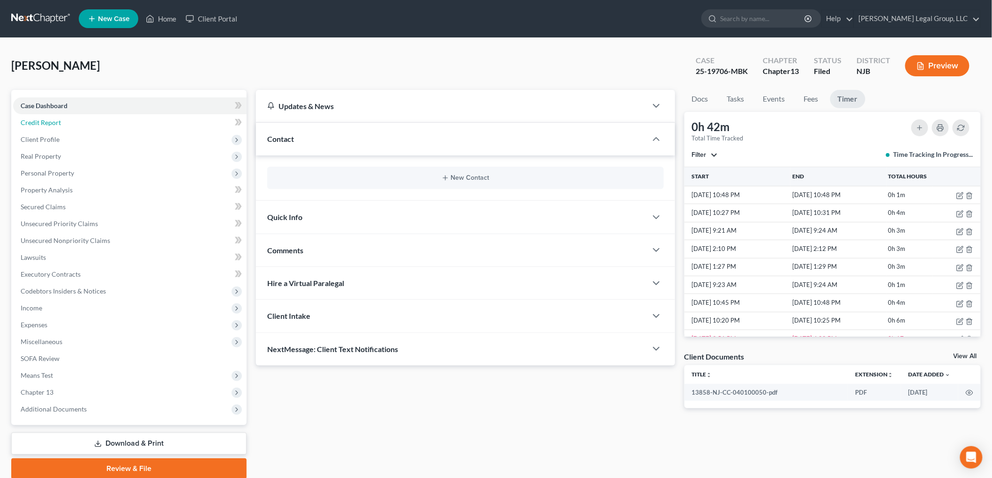
drag, startPoint x: 72, startPoint y: 128, endPoint x: 284, endPoint y: 248, distance: 244.1
click at [72, 128] on link "Credit Report" at bounding box center [129, 122] width 233 height 17
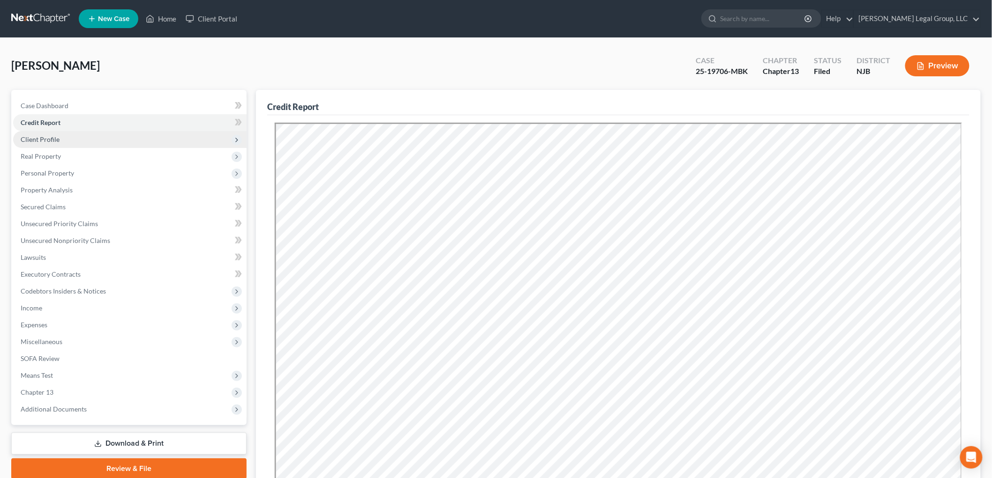
click at [80, 141] on span "Client Profile" at bounding box center [129, 139] width 233 height 17
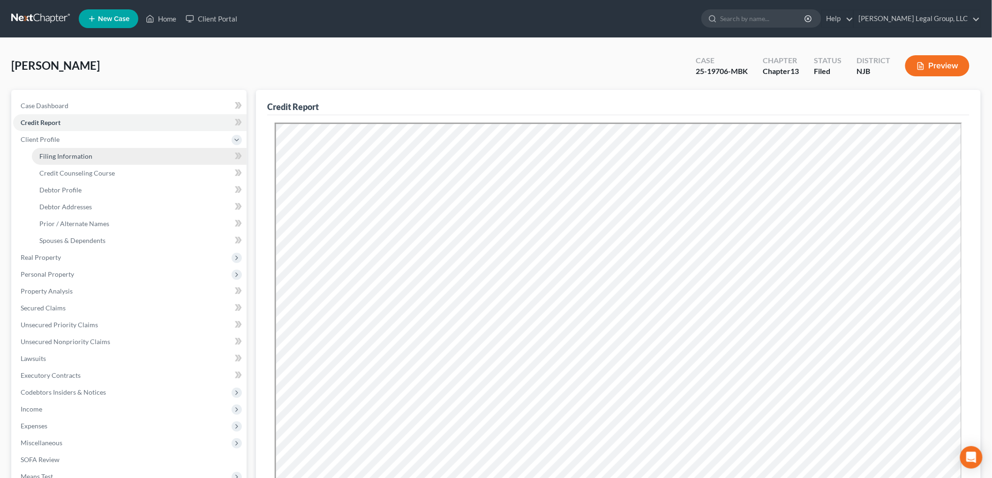
click at [97, 152] on link "Filing Information" at bounding box center [139, 156] width 215 height 17
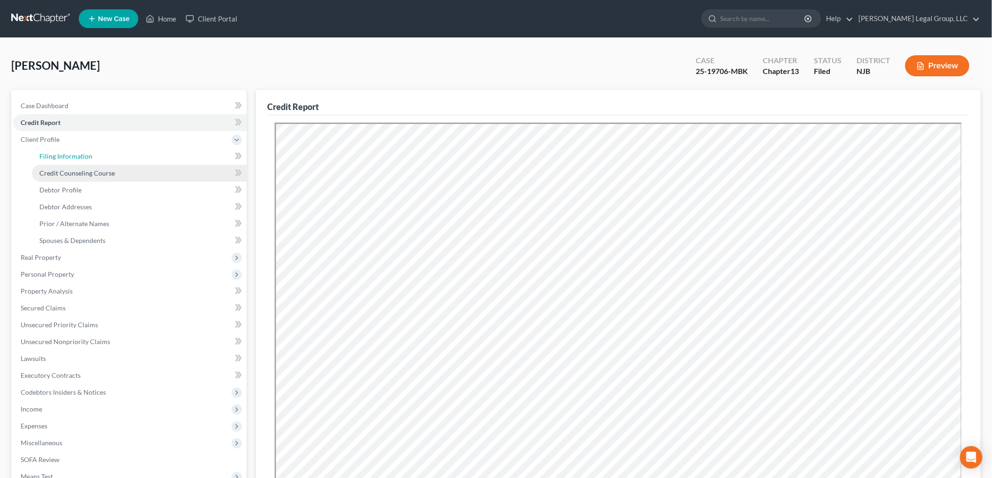
select select "1"
select select "0"
select select "3"
